Goal: Use online tool/utility: Utilize a website feature to perform a specific function

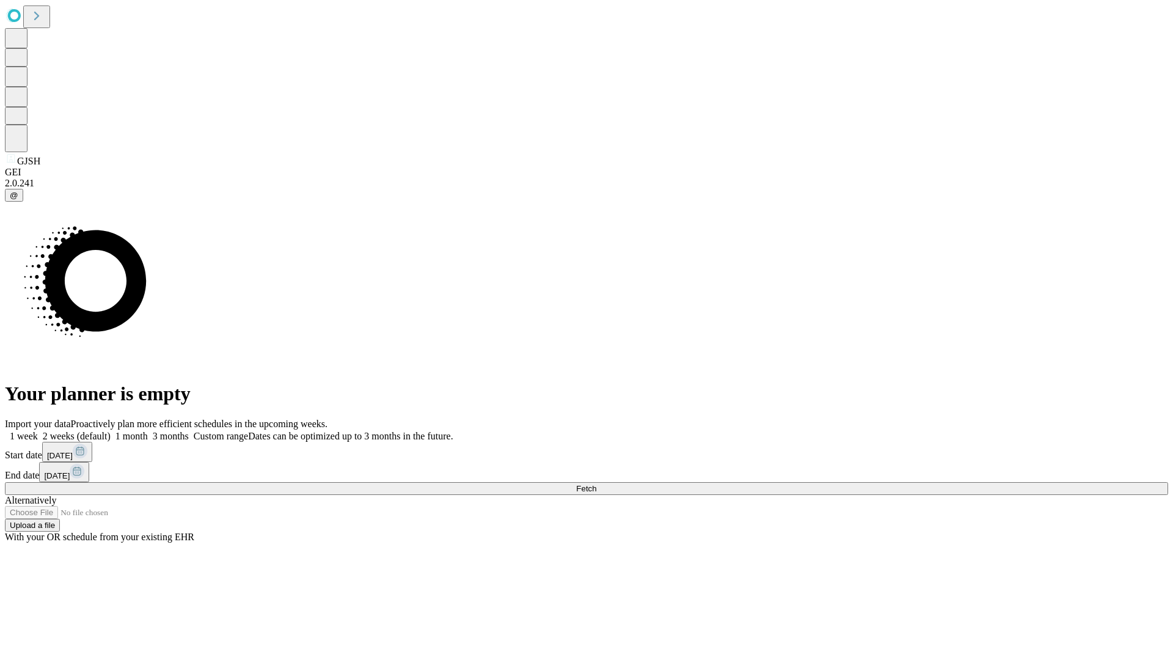
click at [596, 484] on span "Fetch" at bounding box center [586, 488] width 20 height 9
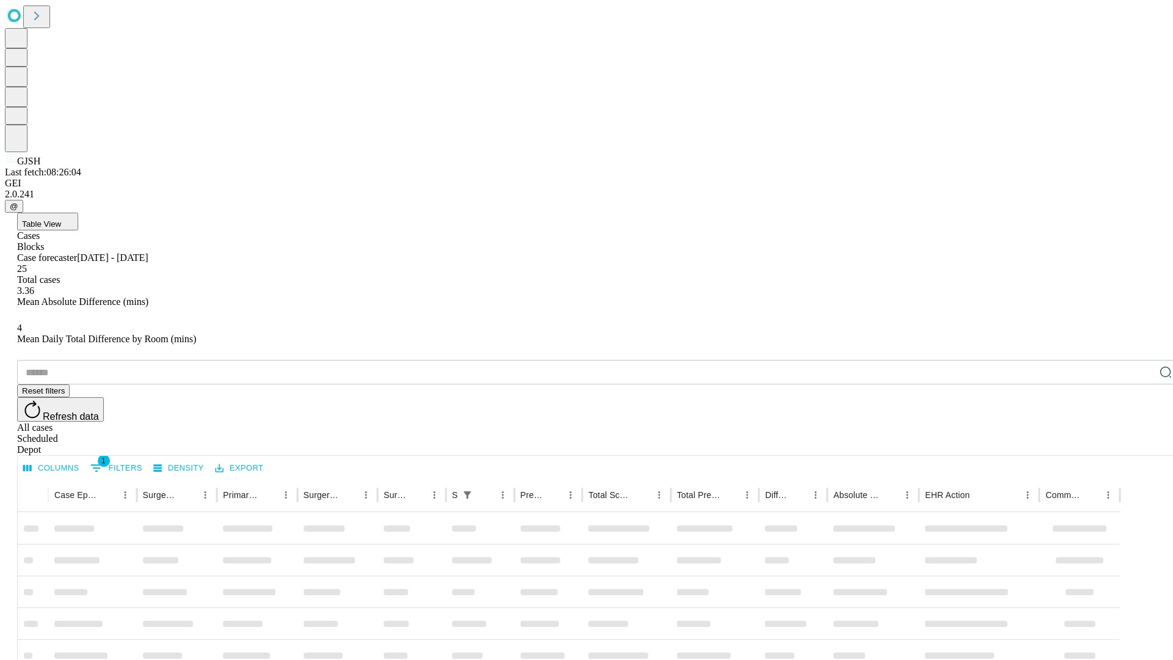
click at [61, 219] on span "Table View" at bounding box center [41, 223] width 39 height 9
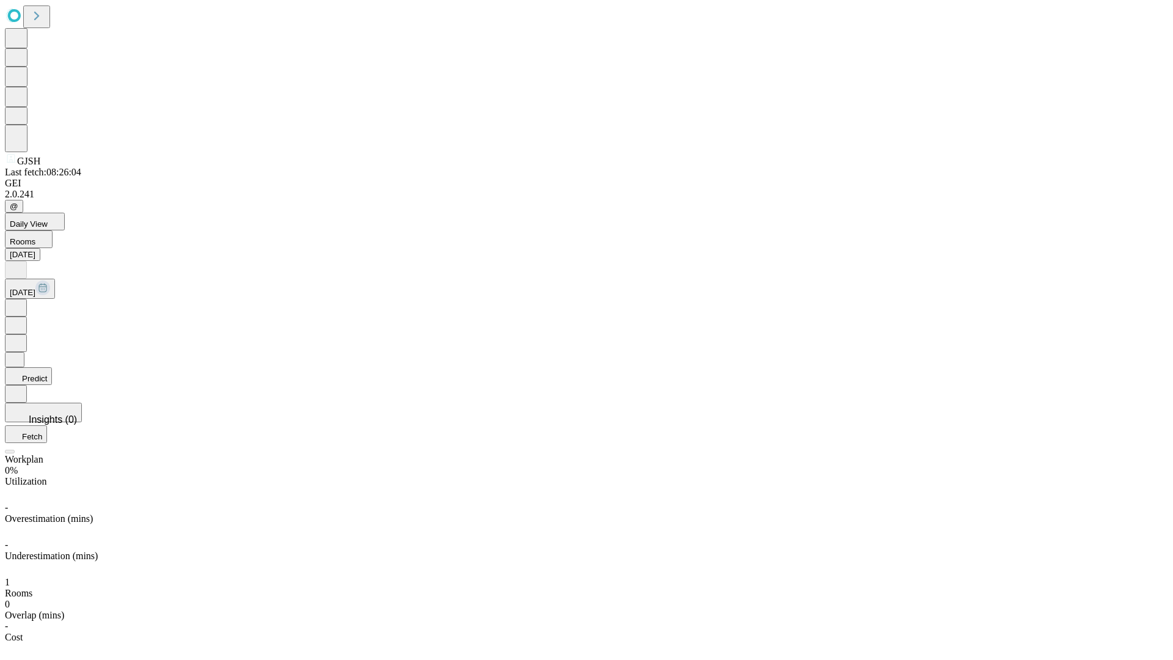
click at [52, 367] on button "Predict" at bounding box center [28, 376] width 47 height 18
